Goal: Task Accomplishment & Management: Manage account settings

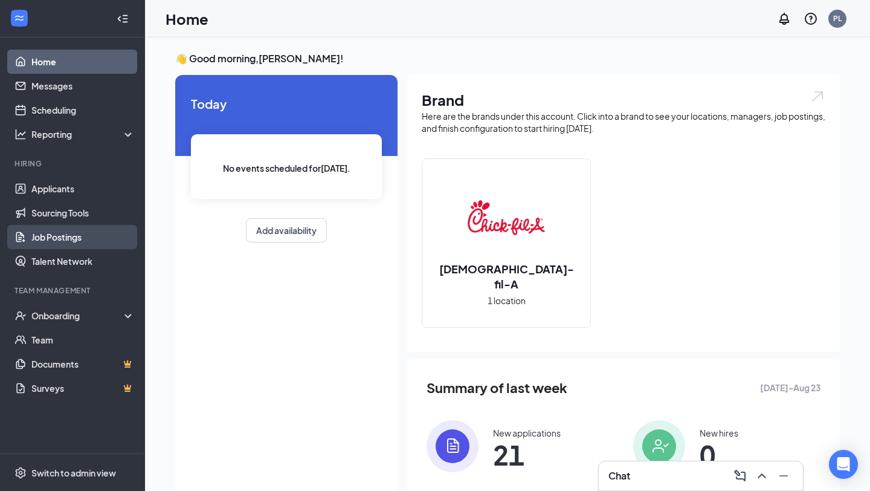
click at [68, 239] on link "Job Postings" at bounding box center [82, 237] width 103 height 24
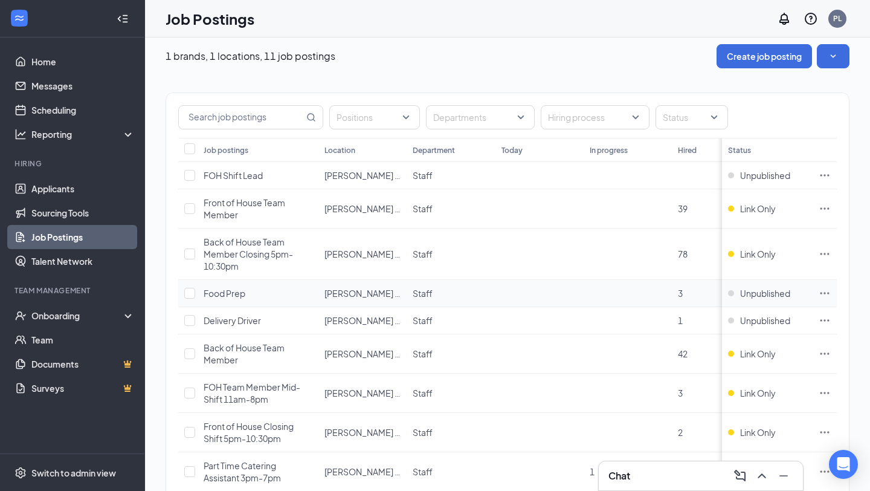
scroll to position [13, 0]
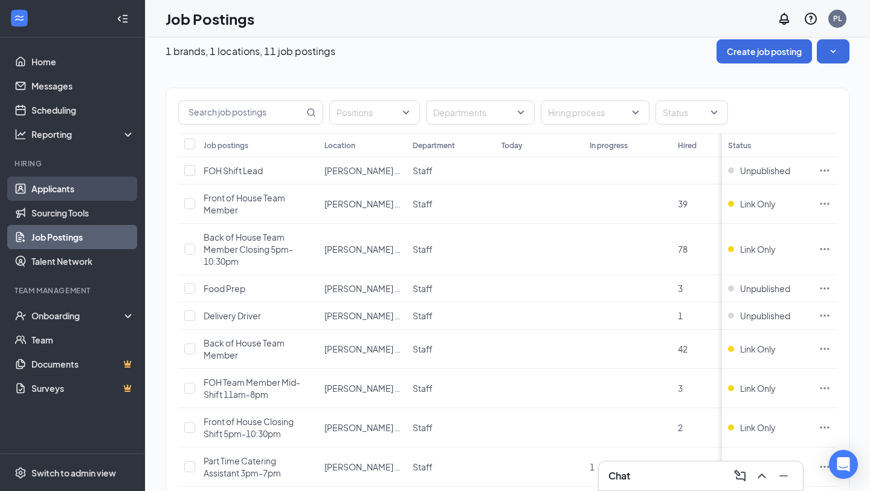
click at [56, 185] on link "Applicants" at bounding box center [82, 188] width 103 height 24
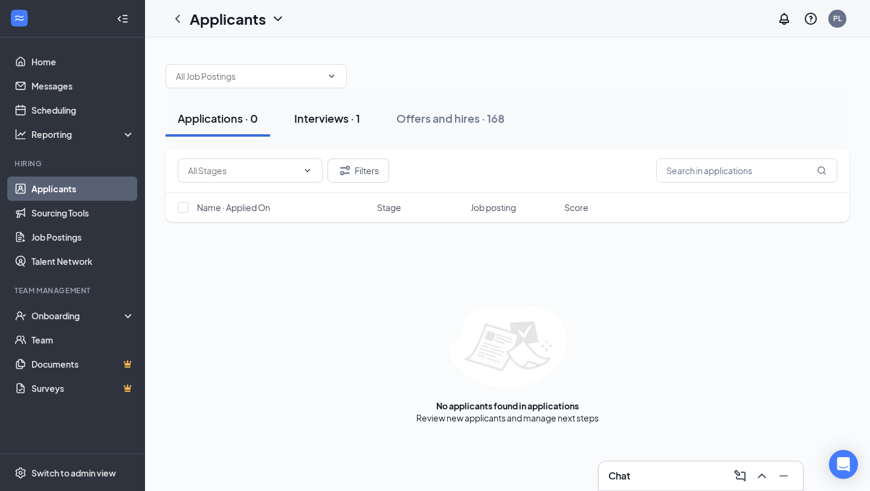
click at [326, 114] on div "Interviews · 1" at bounding box center [327, 118] width 66 height 15
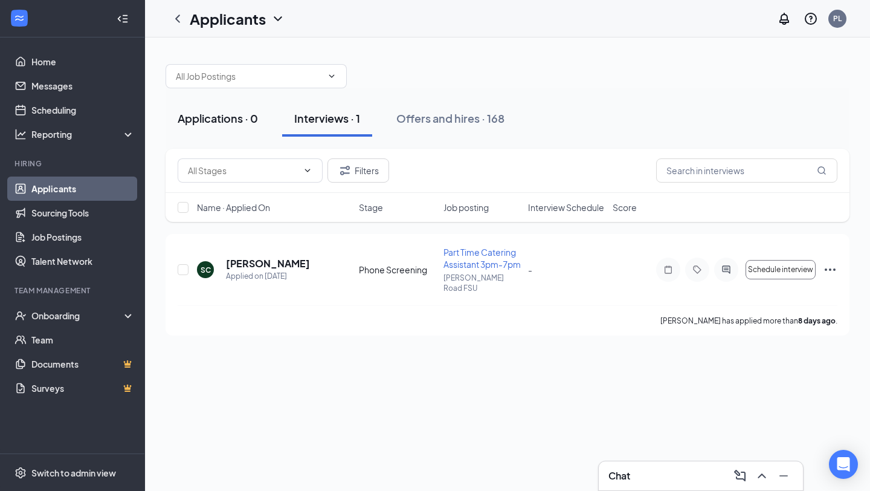
click at [243, 120] on div "Applications · 0" at bounding box center [218, 118] width 80 height 15
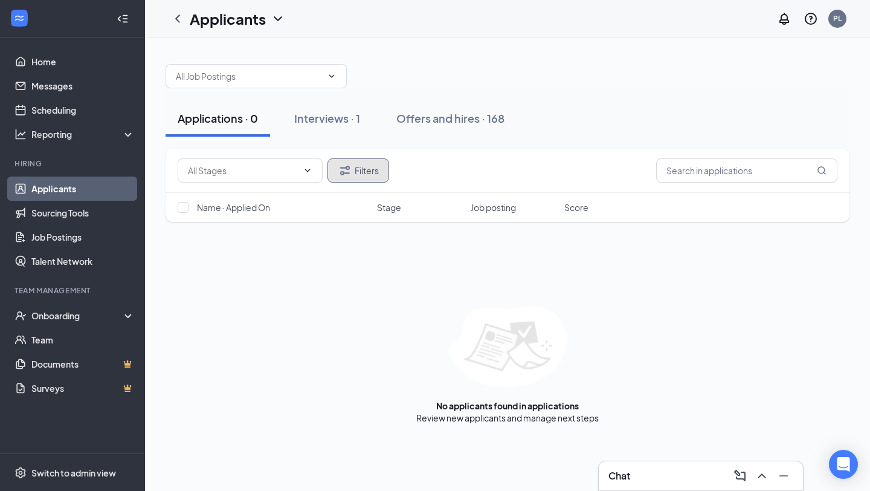
click at [381, 170] on button "Filters" at bounding box center [358, 170] width 62 height 24
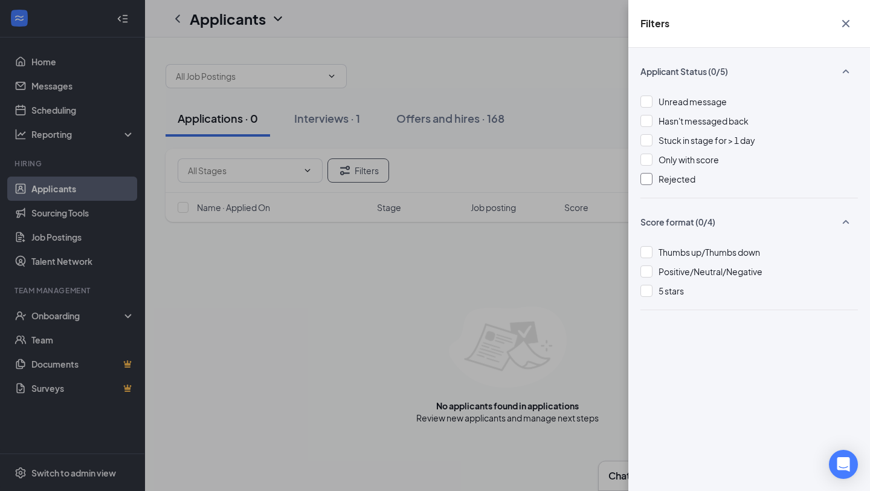
click at [650, 185] on div "Rejected" at bounding box center [748, 178] width 217 height 13
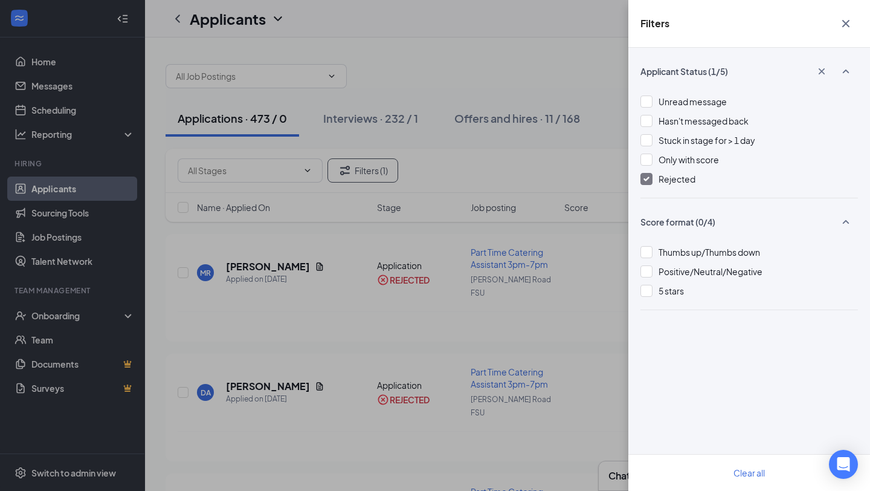
click at [848, 27] on icon "Cross" at bounding box center [845, 23] width 7 height 7
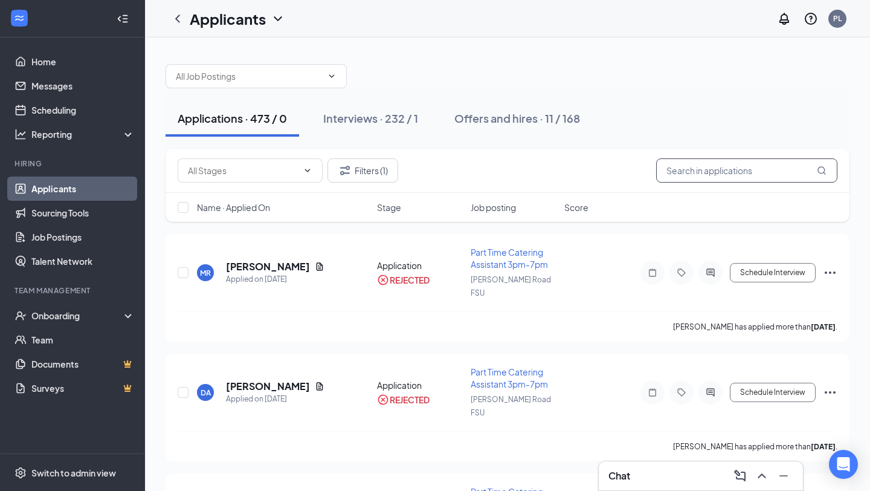
click at [765, 169] on input "text" at bounding box center [746, 170] width 181 height 24
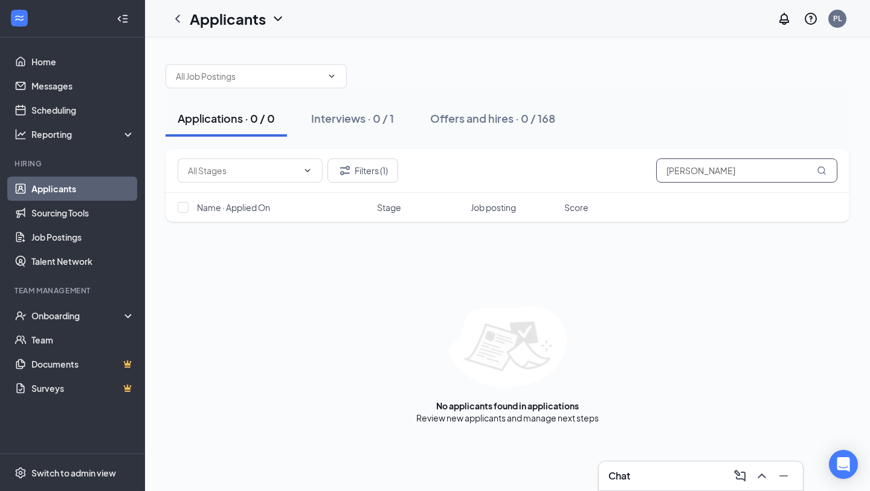
drag, startPoint x: 727, startPoint y: 170, endPoint x: 634, endPoint y: 163, distance: 93.9
click at [634, 163] on div "Filters (1) [PERSON_NAME]" at bounding box center [508, 170] width 660 height 24
type input "[PERSON_NAME]"
click at [369, 159] on button "Filters (1)" at bounding box center [362, 170] width 71 height 24
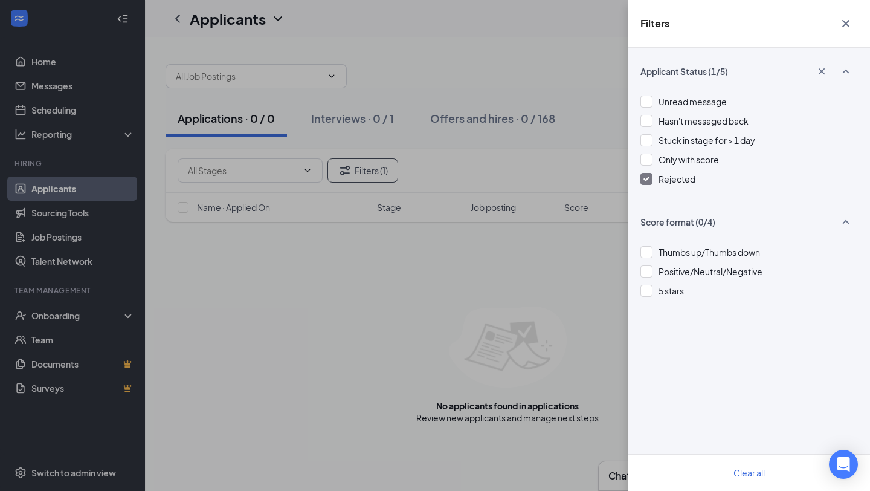
click at [644, 179] on img at bounding box center [646, 178] width 6 height 5
click at [847, 23] on icon "Cross" at bounding box center [846, 23] width 14 height 14
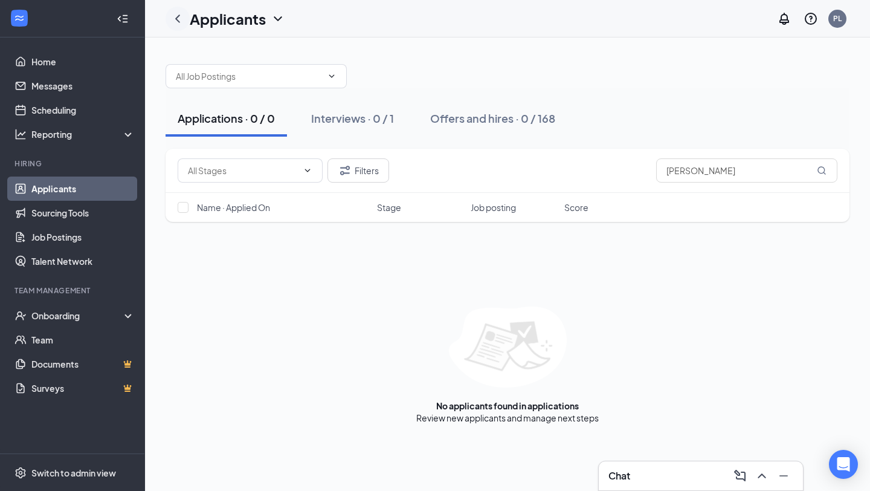
click at [177, 17] on icon "ChevronLeft" at bounding box center [177, 18] width 5 height 8
click at [60, 232] on link "Job Postings" at bounding box center [82, 237] width 103 height 24
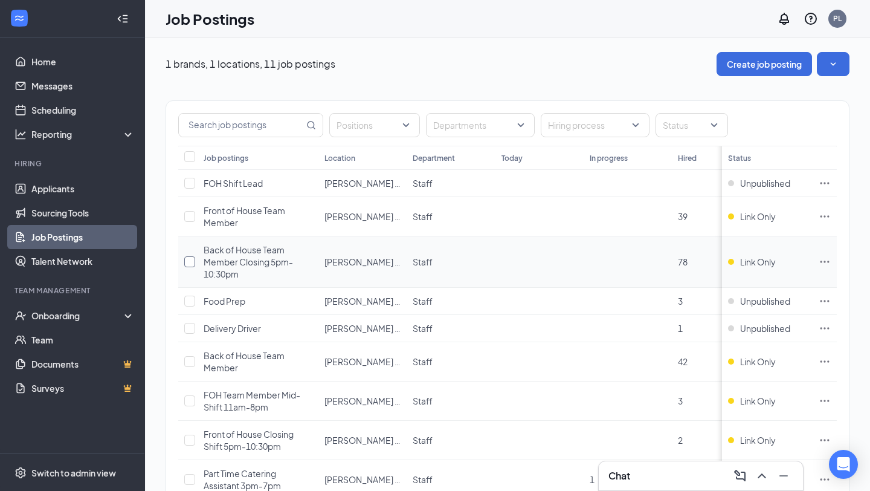
click at [188, 259] on input "checkbox" at bounding box center [189, 261] width 11 height 11
checkbox input "true"
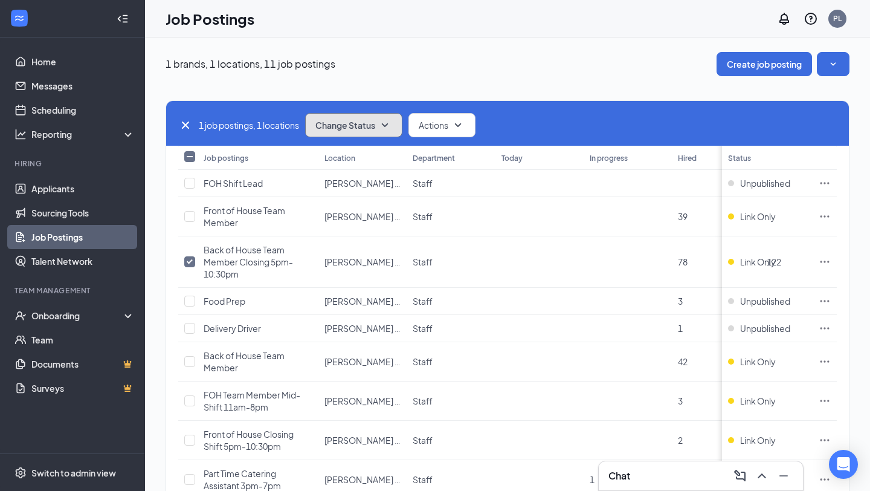
click at [392, 129] on icon "SmallChevronDown" at bounding box center [385, 125] width 14 height 14
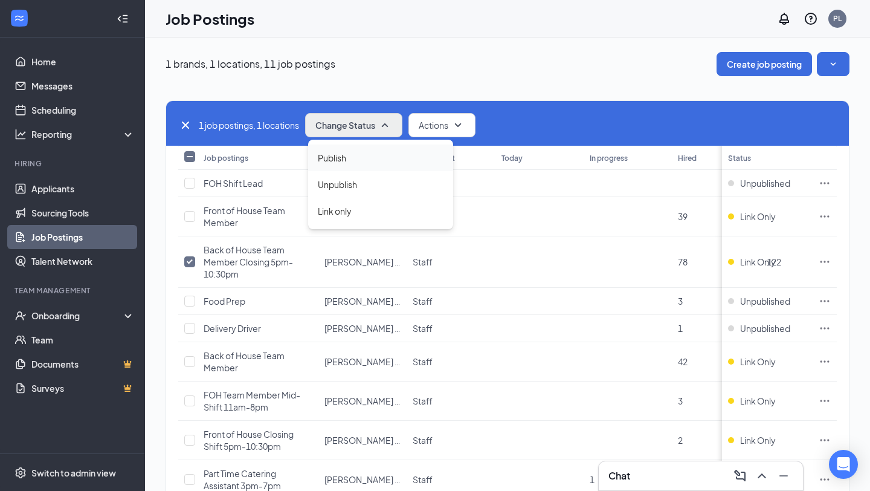
click at [353, 162] on div "Publish" at bounding box center [380, 157] width 145 height 27
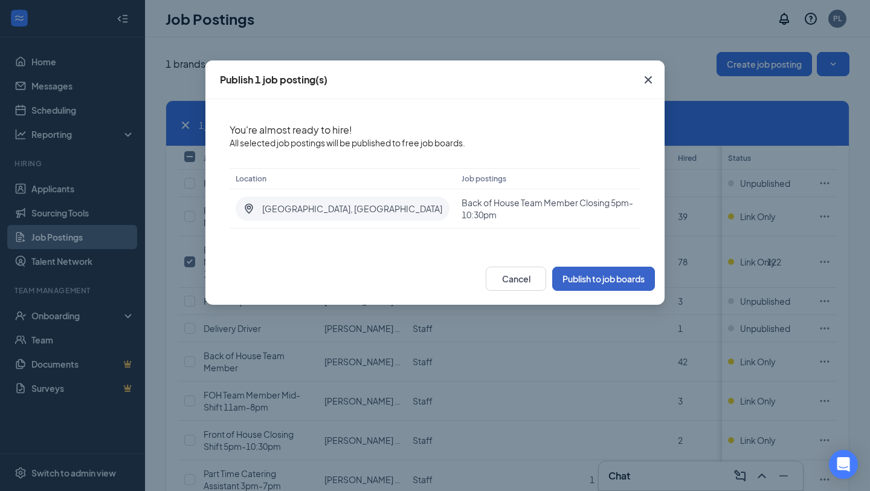
click at [589, 274] on button "Publish to job boards" at bounding box center [603, 278] width 103 height 24
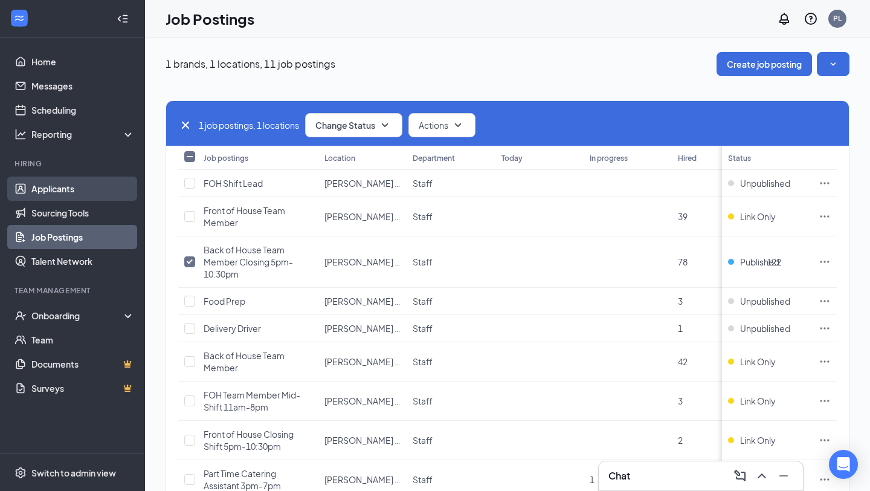
click at [48, 182] on link "Applicants" at bounding box center [82, 188] width 103 height 24
